Goal: Task Accomplishment & Management: Complete application form

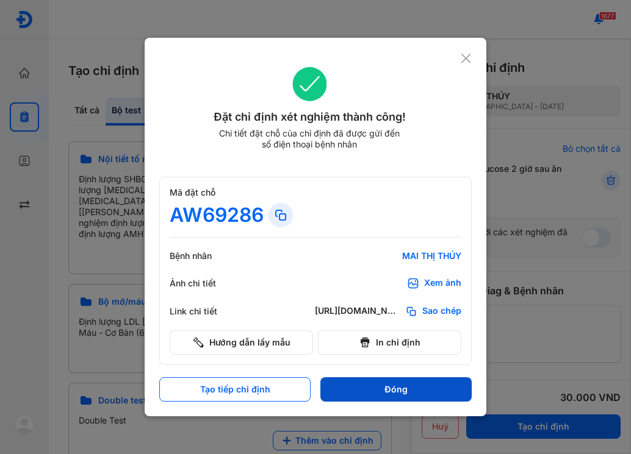
scroll to position [610, 0]
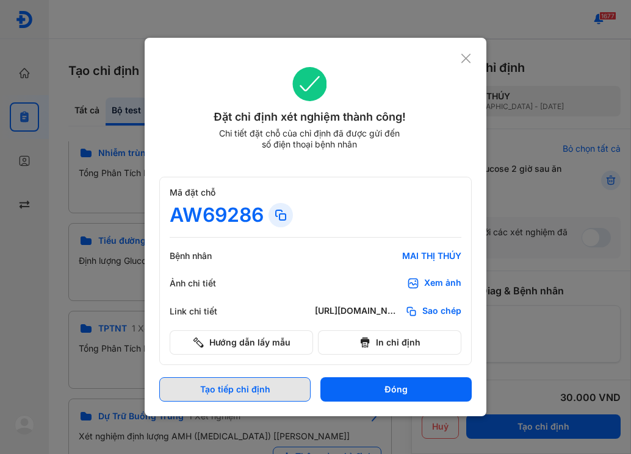
click at [287, 384] on button "Tạo tiếp chỉ định" at bounding box center [234, 390] width 151 height 24
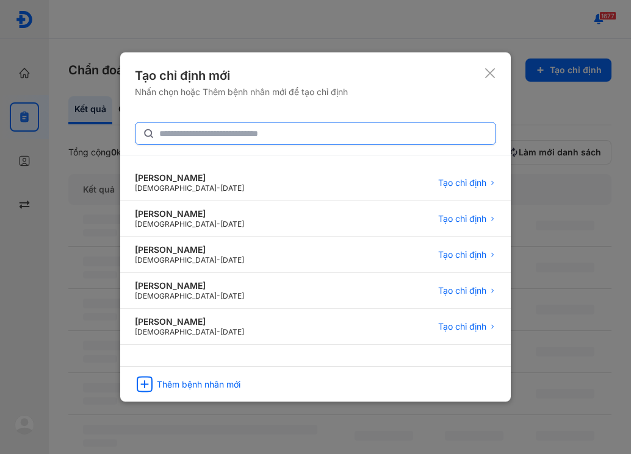
click at [282, 139] on input "text" at bounding box center [323, 134] width 329 height 22
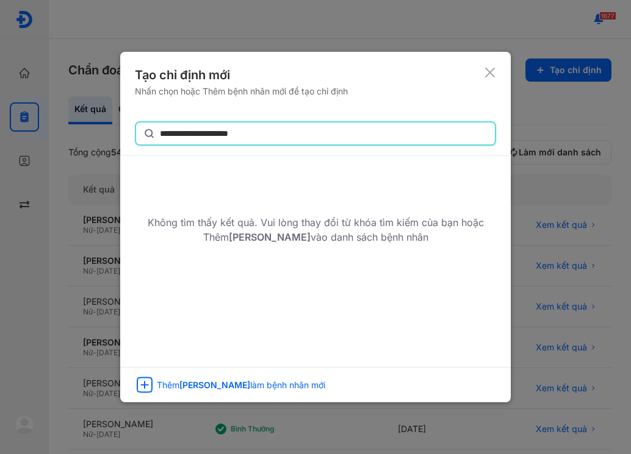
type input "**********"
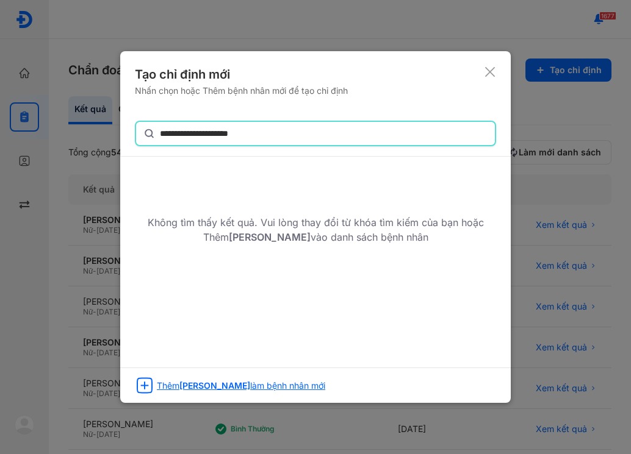
click at [172, 392] on div "Thêm NGUYỄN NGỌC KHÁNH LINH làm bệnh nhân mới" at bounding box center [315, 382] width 390 height 28
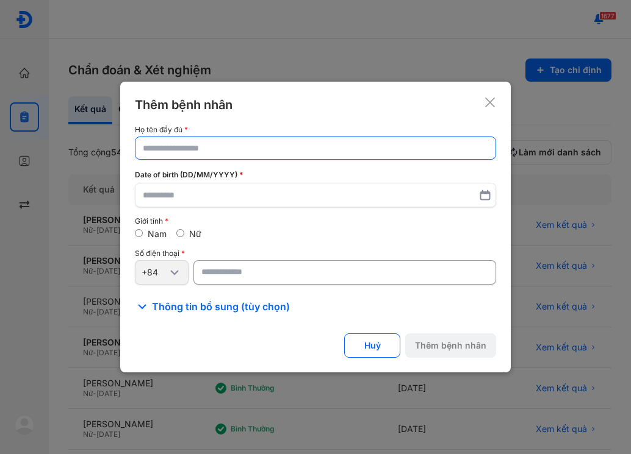
click at [211, 149] on input "text" at bounding box center [315, 148] width 345 height 22
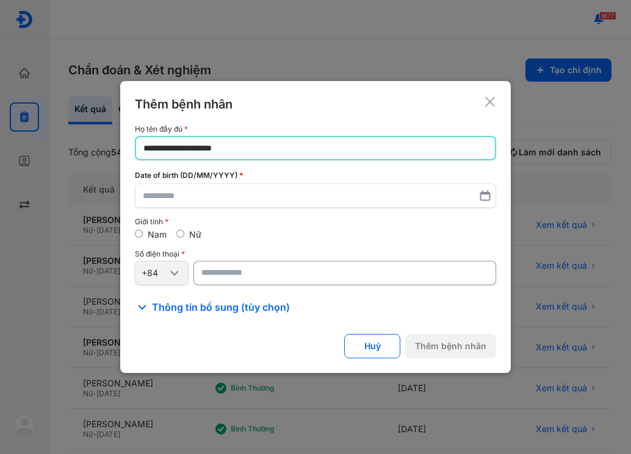
type input "**********"
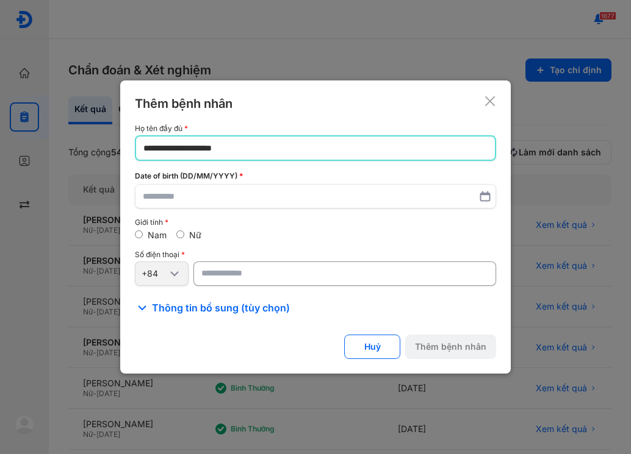
click at [481, 199] on icon at bounding box center [485, 196] width 12 height 12
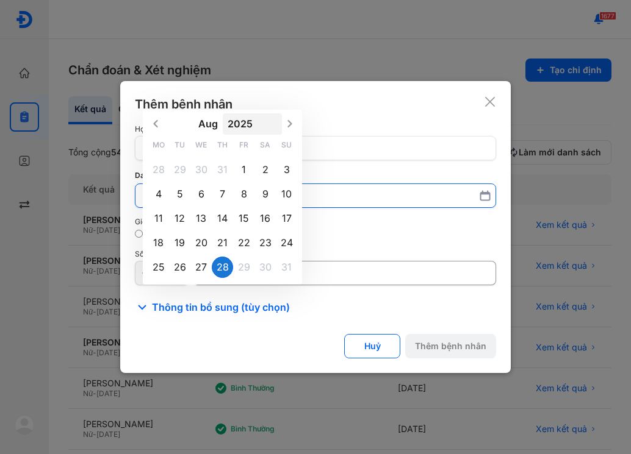
click at [230, 122] on button "2025" at bounding box center [253, 123] width 60 height 21
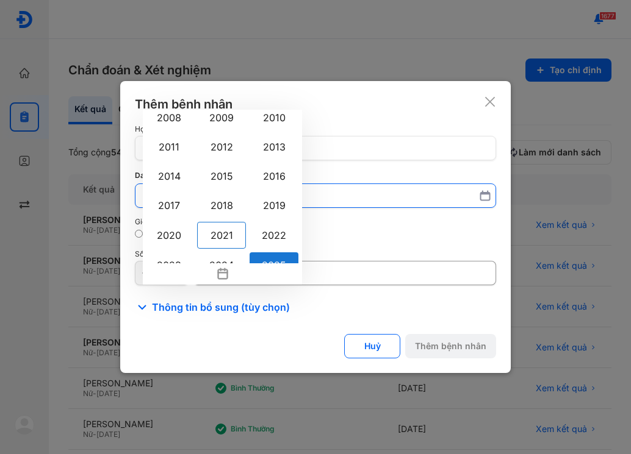
scroll to position [887, 0]
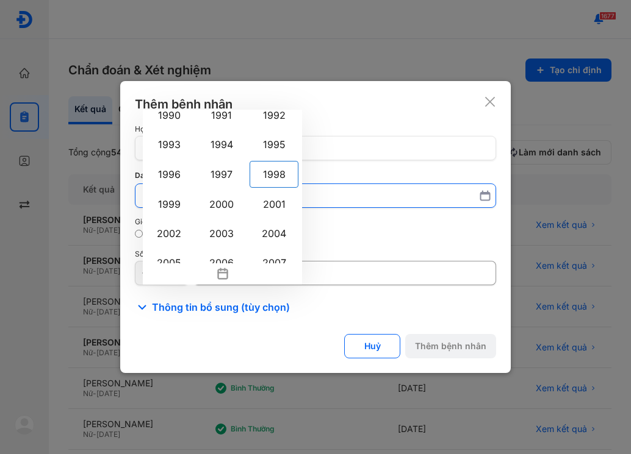
click at [262, 174] on div "1998" at bounding box center [273, 174] width 49 height 27
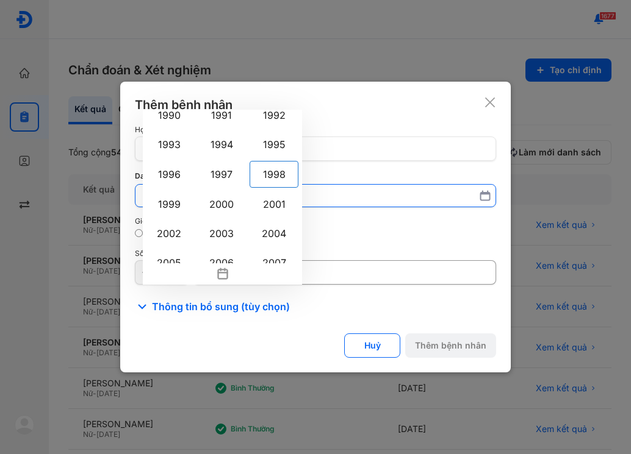
click at [262, 185] on input "Aug 2025 1900 1901 1902 1903 1904 1905 1906 1907 1908 1909 1910 1911 1912 1913 …" at bounding box center [315, 196] width 345 height 22
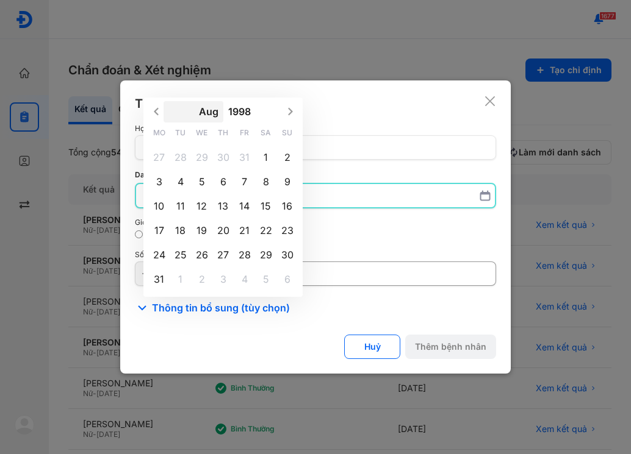
click at [212, 107] on button "Aug" at bounding box center [193, 111] width 60 height 21
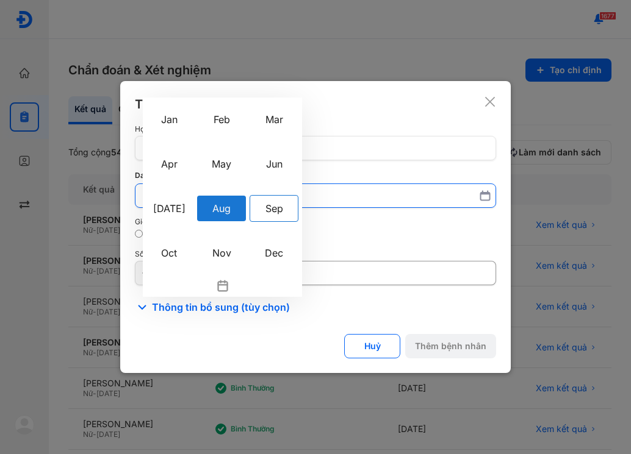
click at [276, 209] on div "Sep" at bounding box center [273, 208] width 49 height 27
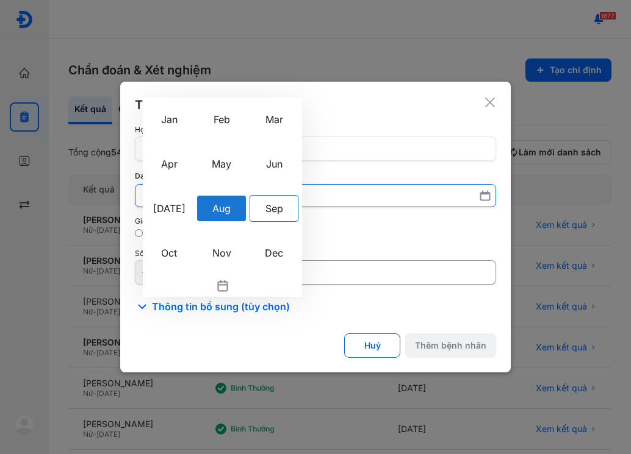
click at [276, 207] on input "Aug Jan Feb Mar Apr May Jun Jul Aug Sep Oct Nov Dec 1998 Mo Tu We Th Fr Sa Su 2…" at bounding box center [315, 196] width 345 height 22
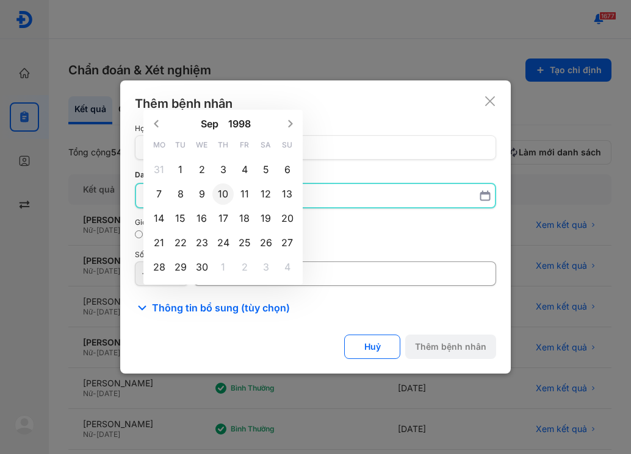
click at [224, 196] on div "10" at bounding box center [222, 194] width 21 height 21
type input "**********"
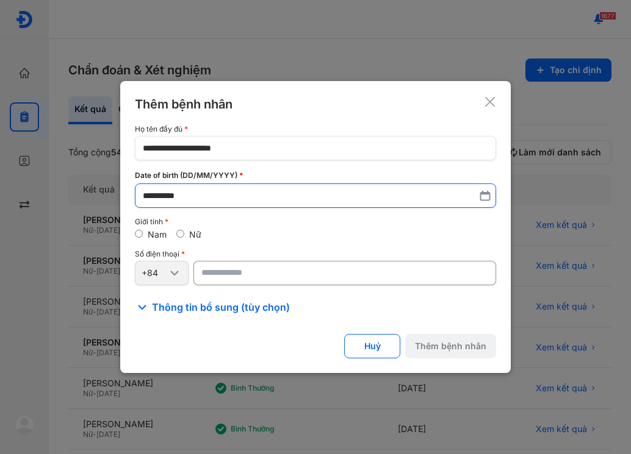
click at [192, 232] on label "Nữ" at bounding box center [195, 234] width 12 height 10
click at [234, 276] on input "number" at bounding box center [344, 273] width 303 height 24
paste input "**********"
type input "**********"
click at [453, 340] on button "Thêm bệnh nhân" at bounding box center [450, 346] width 91 height 24
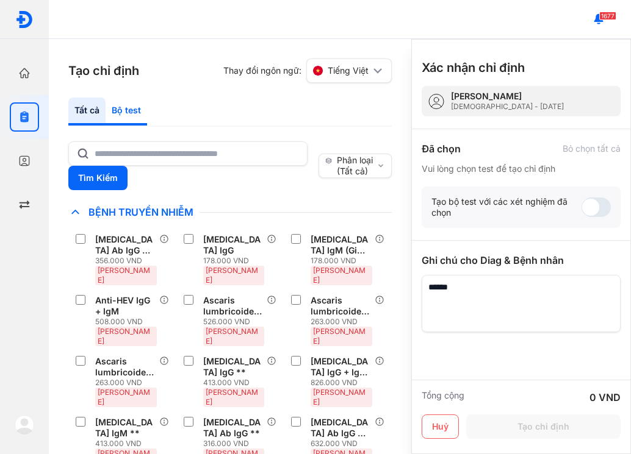
click at [135, 116] on div "Bộ test" at bounding box center [126, 112] width 41 height 28
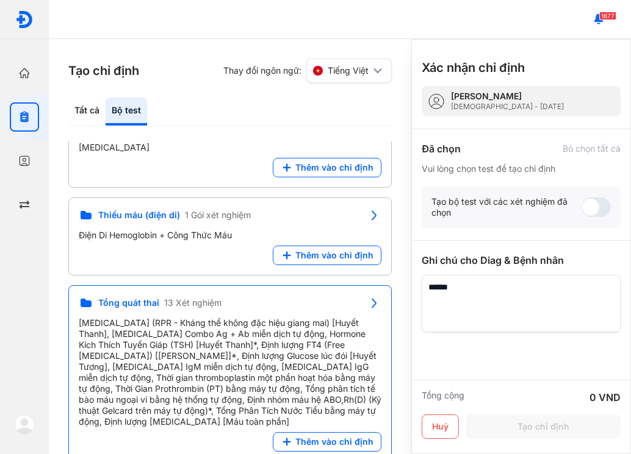
scroll to position [2135, 0]
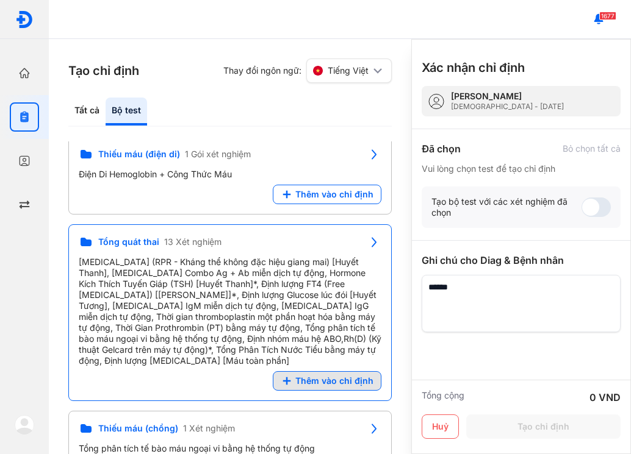
click at [327, 376] on span "Thêm vào chỉ định" at bounding box center [334, 381] width 78 height 11
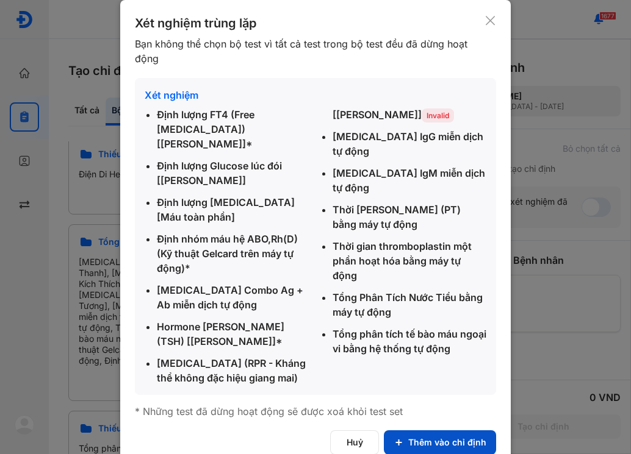
click at [436, 431] on button "Thêm vào chỉ định" at bounding box center [440, 443] width 112 height 24
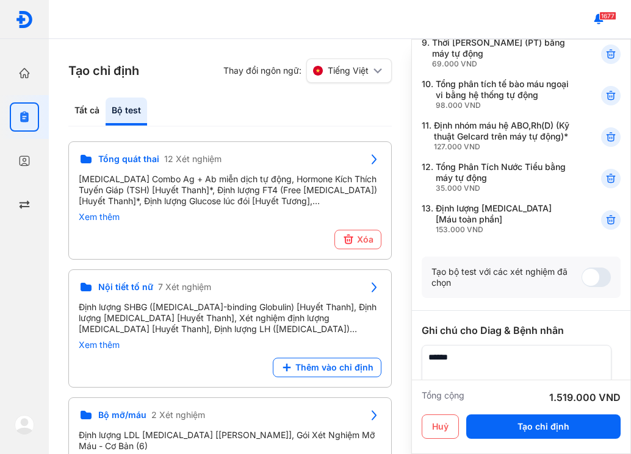
scroll to position [564, 0]
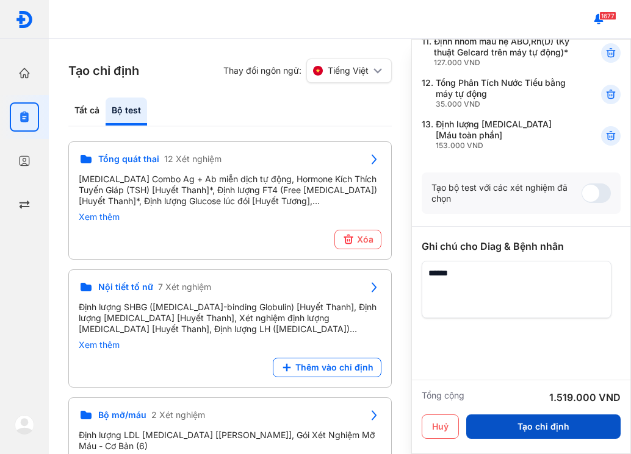
click at [525, 421] on button "Tạo chỉ định" at bounding box center [543, 427] width 154 height 24
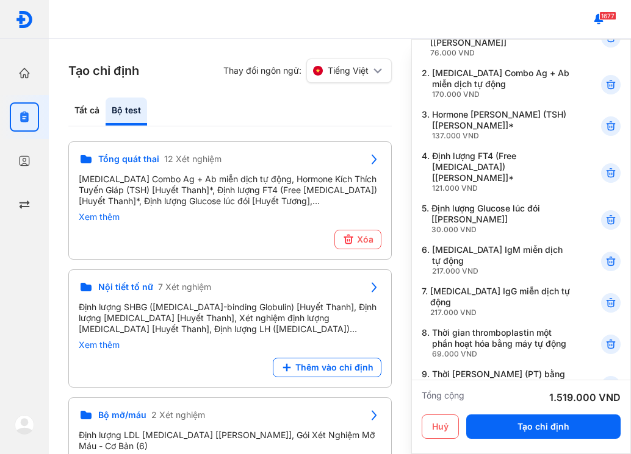
scroll to position [0, 0]
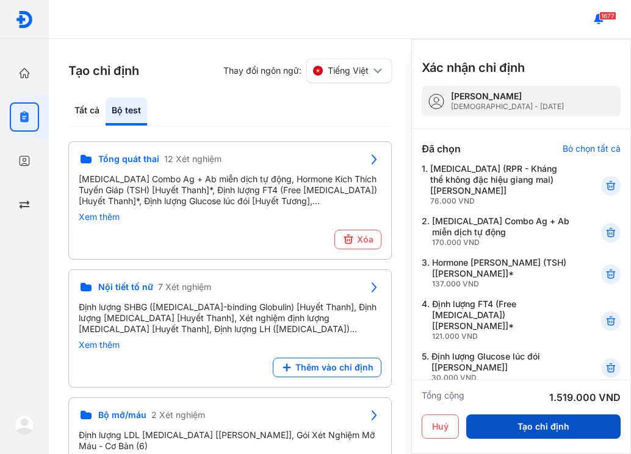
click at [551, 423] on button "Tạo chỉ định" at bounding box center [543, 427] width 154 height 24
click at [523, 426] on button "Tạo chỉ định" at bounding box center [543, 427] width 154 height 24
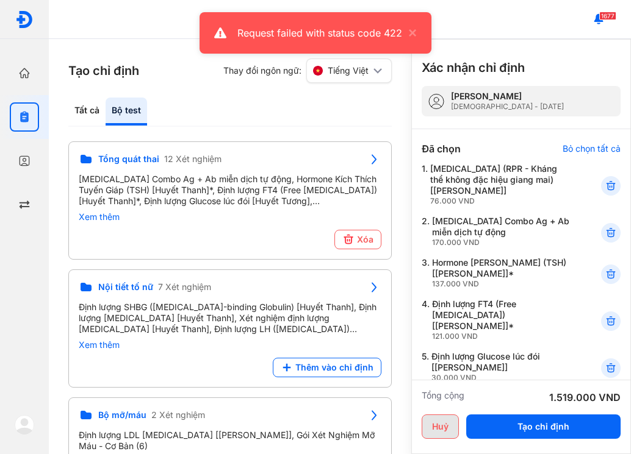
click at [436, 421] on button "Huỷ" at bounding box center [439, 427] width 37 height 24
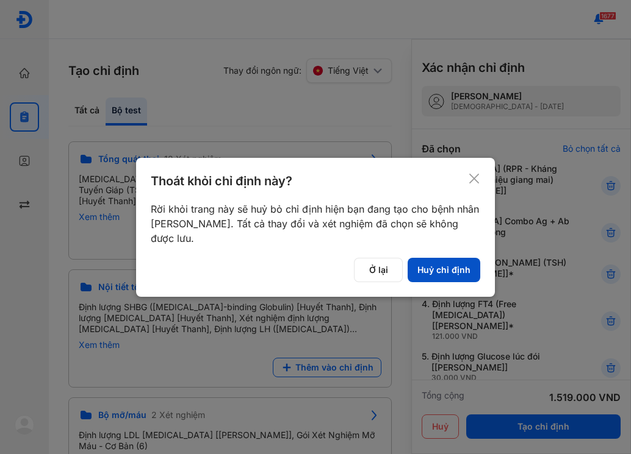
click at [418, 270] on button "Huỷ chỉ định" at bounding box center [443, 270] width 73 height 24
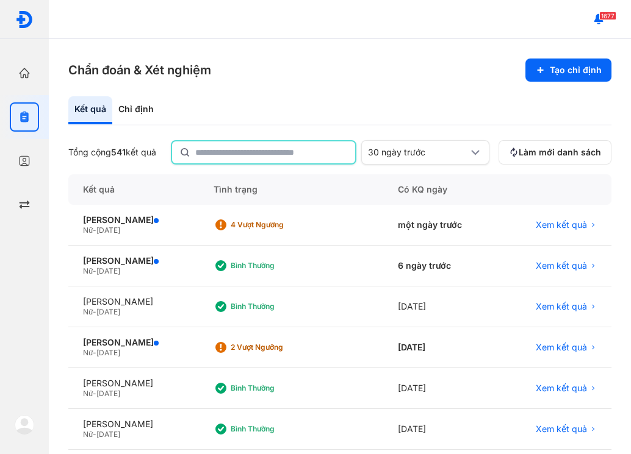
click at [246, 150] on input "text" at bounding box center [271, 153] width 152 height 22
type input "**********"
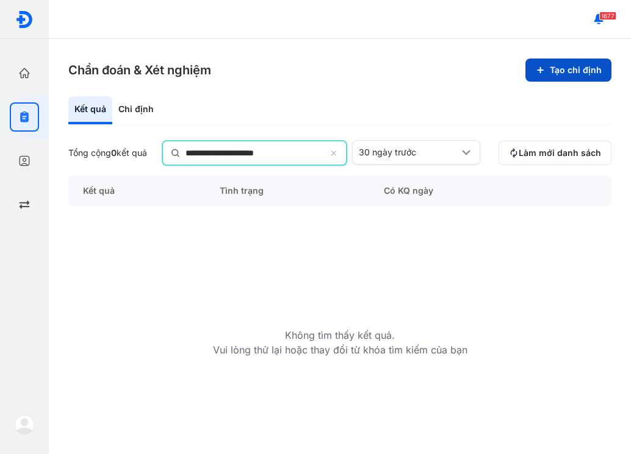
click at [589, 76] on button "Tạo chỉ định" at bounding box center [568, 70] width 86 height 23
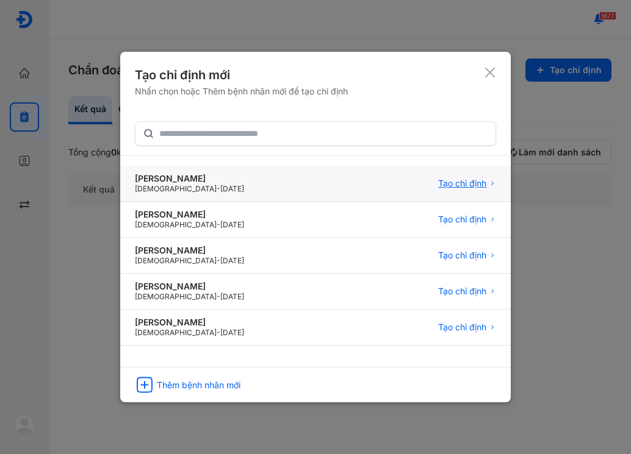
click at [459, 186] on span "Tạo chỉ định" at bounding box center [462, 183] width 48 height 11
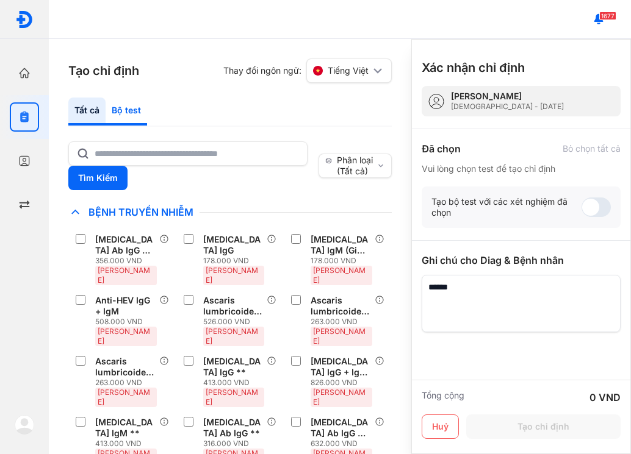
click at [135, 115] on div "Bộ test" at bounding box center [126, 112] width 41 height 28
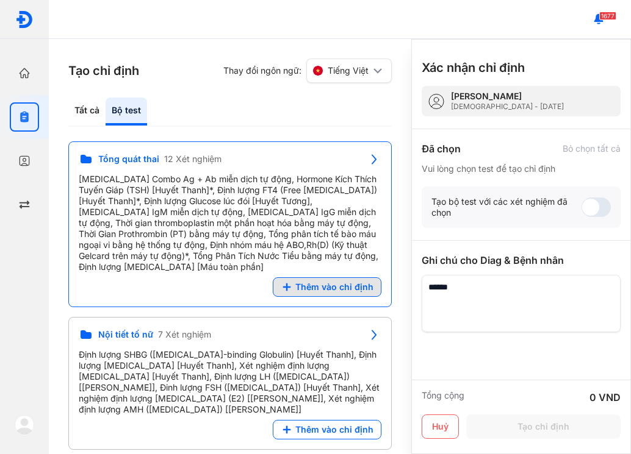
click at [318, 282] on button "Thêm vào chỉ định" at bounding box center [327, 288] width 109 height 20
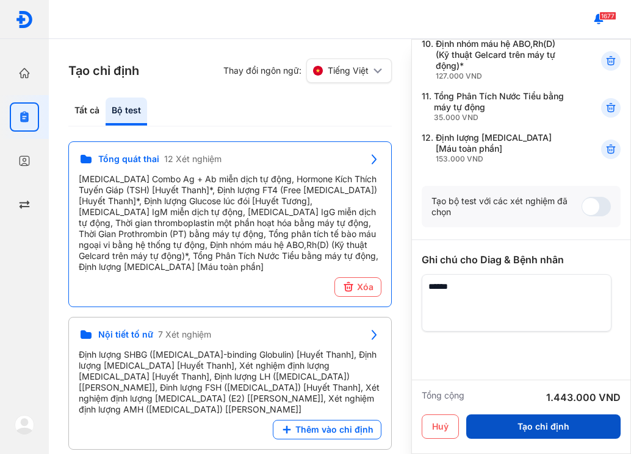
scroll to position [512, 0]
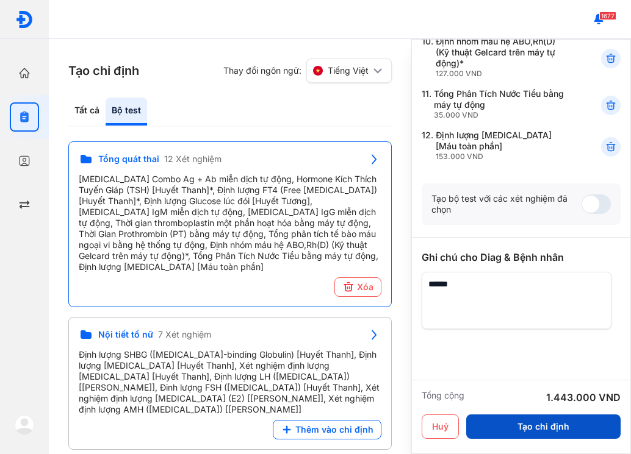
click at [555, 420] on button "Tạo chỉ định" at bounding box center [543, 427] width 154 height 24
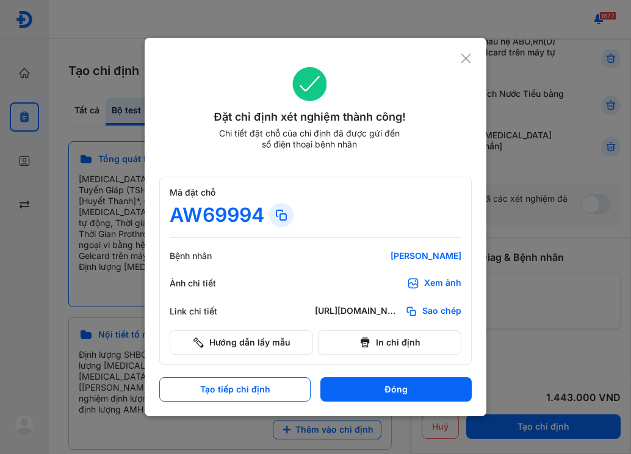
scroll to position [501, 0]
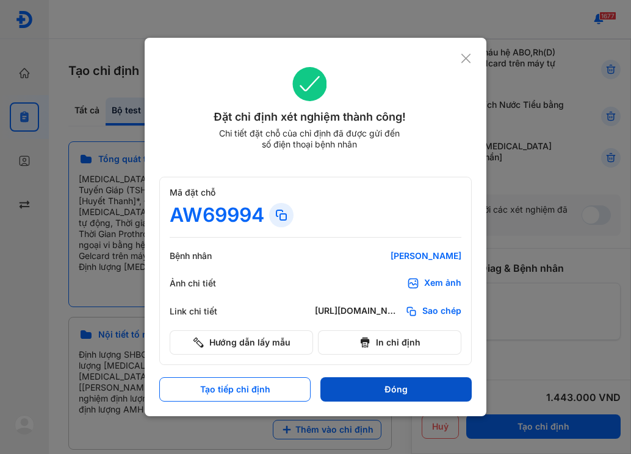
click at [364, 390] on button "Đóng" at bounding box center [395, 390] width 151 height 24
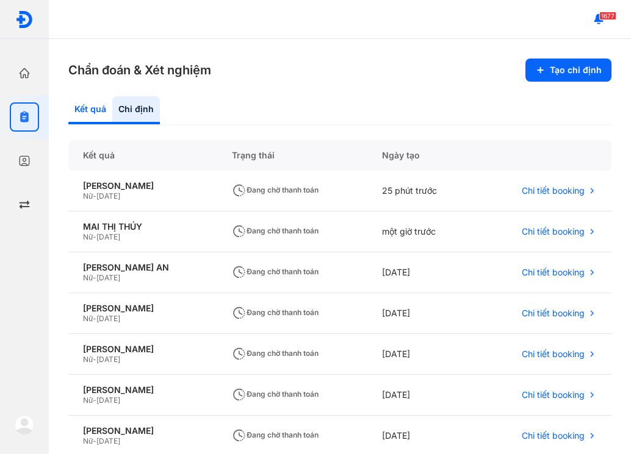
click at [93, 106] on div "Kết quả" at bounding box center [90, 110] width 44 height 28
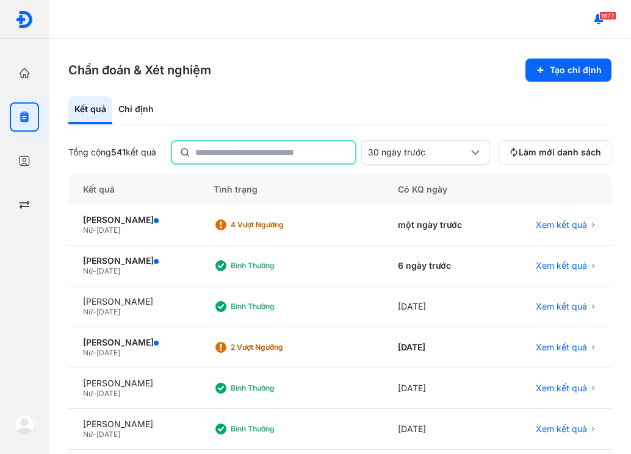
click at [227, 162] on input "text" at bounding box center [271, 153] width 152 height 22
type input "**********"
